Goal: Transaction & Acquisition: Purchase product/service

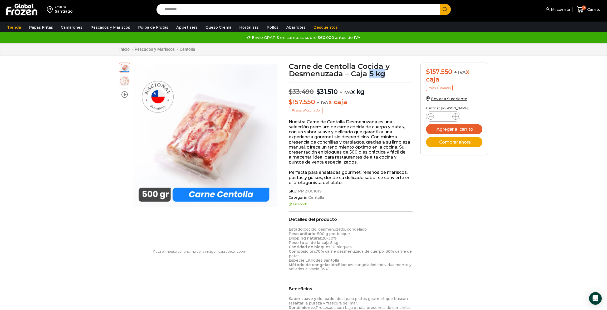
drag, startPoint x: 369, startPoint y: 74, endPoint x: 394, endPoint y: 76, distance: 24.8
click at [392, 76] on h1 "Carne de Centolla Cocida y Desmenuzada – Caja 5 kg" at bounding box center [351, 70] width 124 height 15
click at [555, 9] on span "Mi cuenta" at bounding box center [559, 9] width 21 height 5
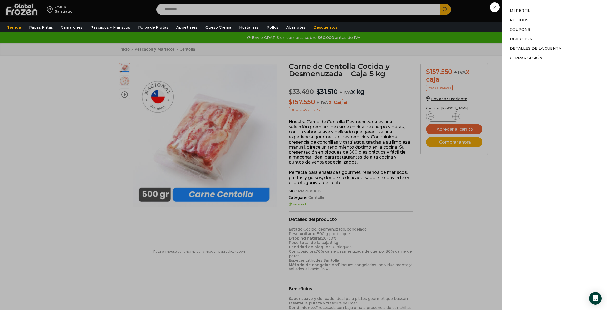
click at [440, 30] on div "Tienda Papas Fritas Papas Bastón Papas Especiales Camarones Camarones Crudos Pe…" at bounding box center [303, 27] width 612 height 10
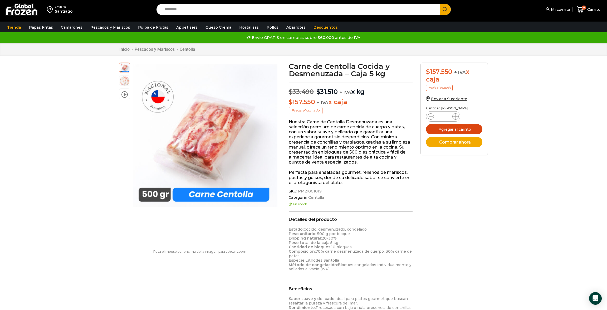
click at [447, 132] on button "Agregar al carrito" at bounding box center [454, 129] width 56 height 10
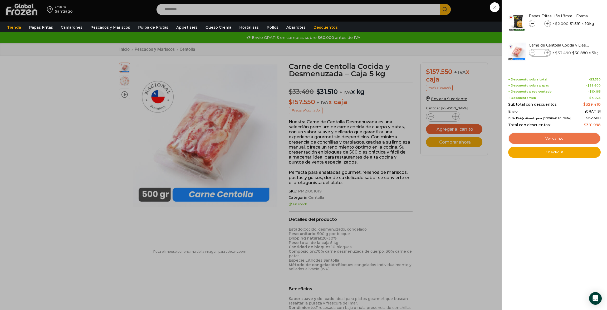
click at [537, 139] on link "Ver carrito" at bounding box center [554, 139] width 92 height 12
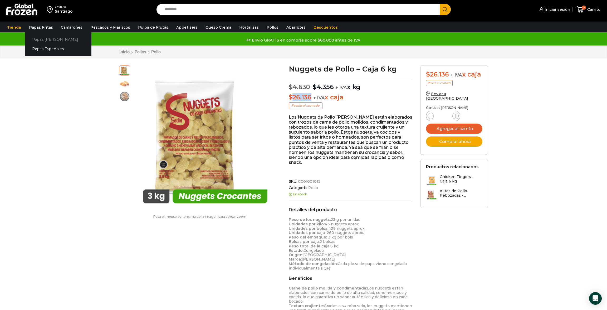
click at [38, 40] on link "Papas [PERSON_NAME]" at bounding box center [58, 39] width 66 height 10
click at [37, 39] on link "Papas [PERSON_NAME]" at bounding box center [58, 39] width 66 height 10
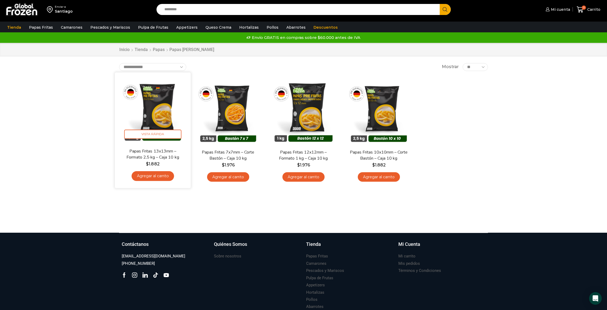
click at [154, 177] on link "Agregar al carrito" at bounding box center [152, 176] width 42 height 10
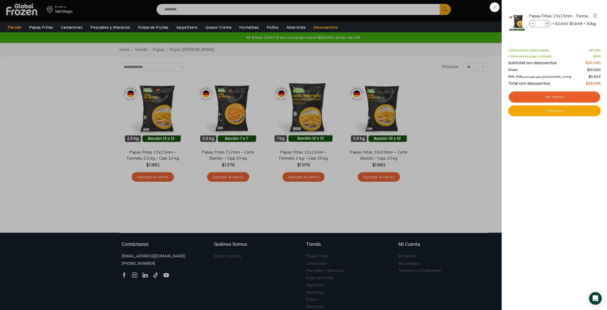
click at [541, 23] on input "*" at bounding box center [540, 24] width 8 height 6
type input "**"
click at [557, 39] on div "Papas Fritas 13x13mm - Formato 2,5 kg - Caja 10 kg Papas Fritas 13x13mm - Forma…" at bounding box center [554, 24] width 91 height 33
click at [575, 16] on div "11 Carrito 11 11 Shopping Cart" at bounding box center [588, 9] width 26 height 12
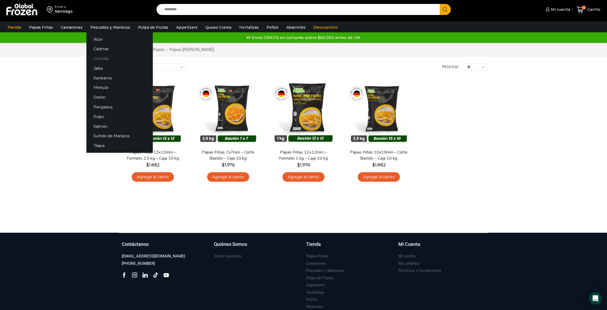
click at [99, 58] on link "Centolla" at bounding box center [119, 59] width 66 height 10
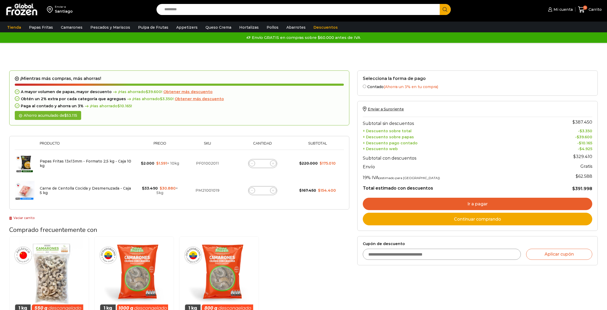
click at [446, 254] on input "Cupón de descuento" at bounding box center [442, 254] width 158 height 11
type input "**********"
click at [540, 255] on button "Aplicar cupón" at bounding box center [559, 254] width 66 height 11
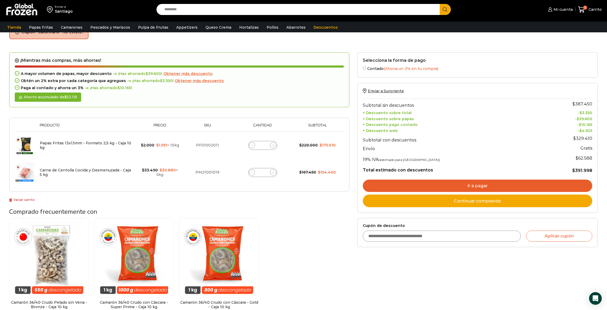
scroll to position [26, 0]
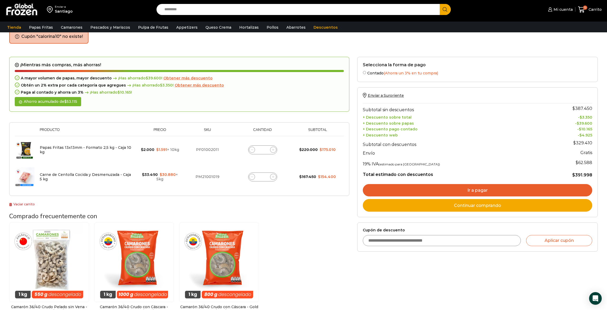
click at [427, 187] on link "Ir a pagar" at bounding box center [477, 190] width 229 height 13
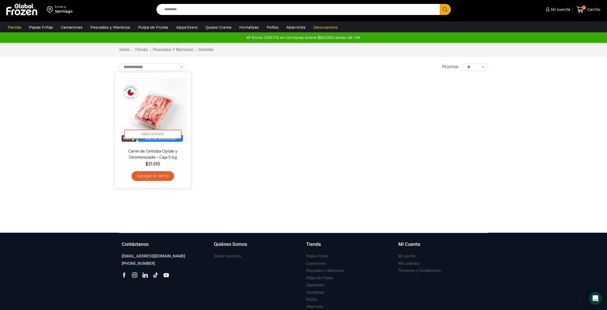
click at [159, 105] on img at bounding box center [153, 110] width 68 height 68
click at [150, 113] on img at bounding box center [153, 110] width 68 height 68
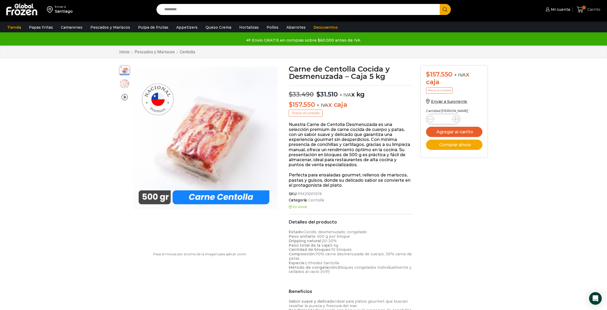
click at [586, 10] on span "Carrito" at bounding box center [593, 9] width 14 height 5
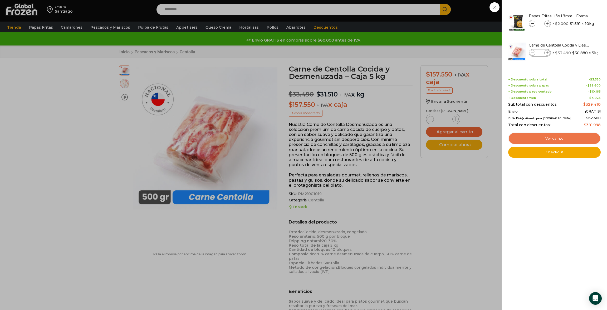
click at [559, 140] on link "Ver carrito" at bounding box center [554, 139] width 92 height 12
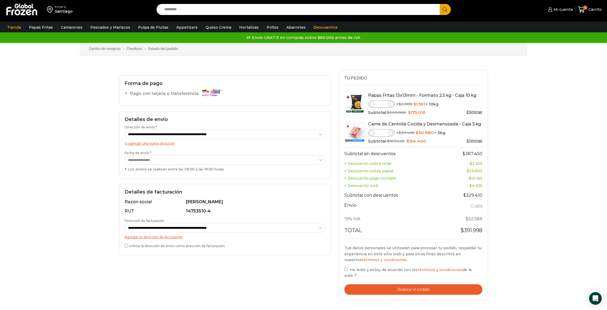
click at [370, 285] on button "Realizar el pedido" at bounding box center [413, 290] width 138 height 11
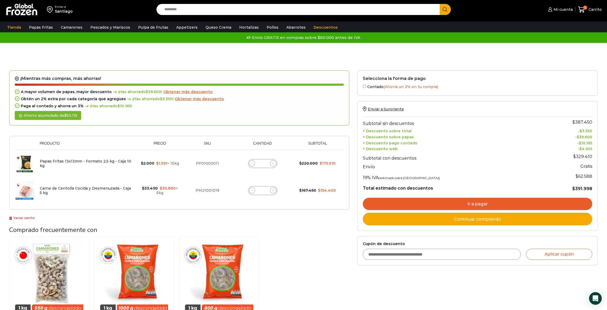
click at [455, 203] on link "Ir a pagar" at bounding box center [477, 204] width 229 height 13
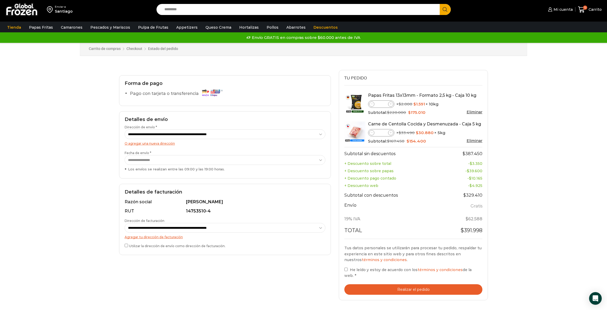
click at [370, 285] on button "Realizar el pedido" at bounding box center [413, 290] width 138 height 11
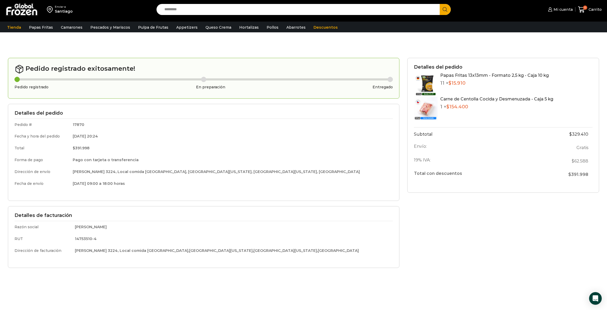
scroll to position [53, 0]
